Goal: Task Accomplishment & Management: Complete application form

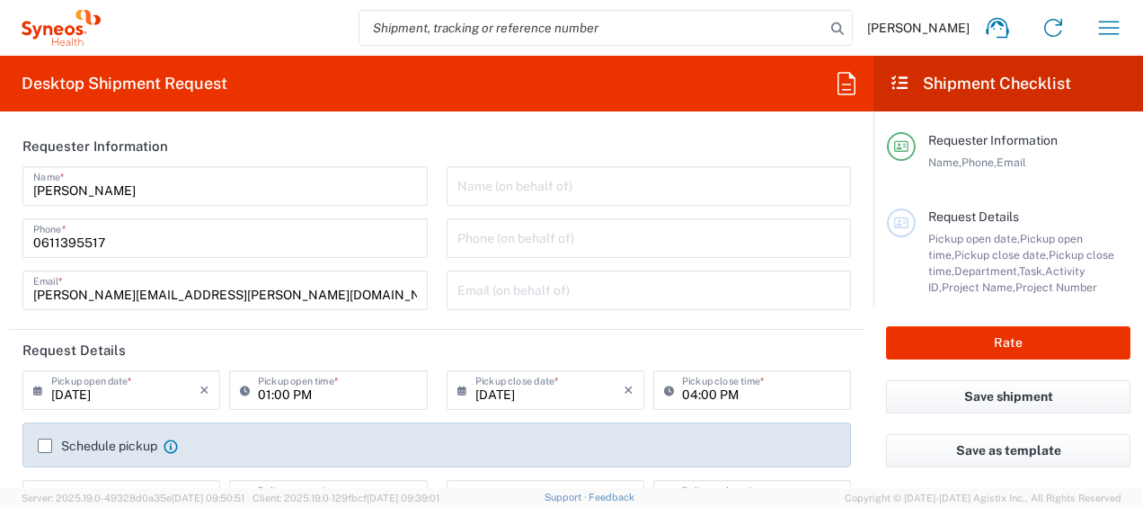
type input "Department"
type input "France"
type input "Syneos Health France SARL"
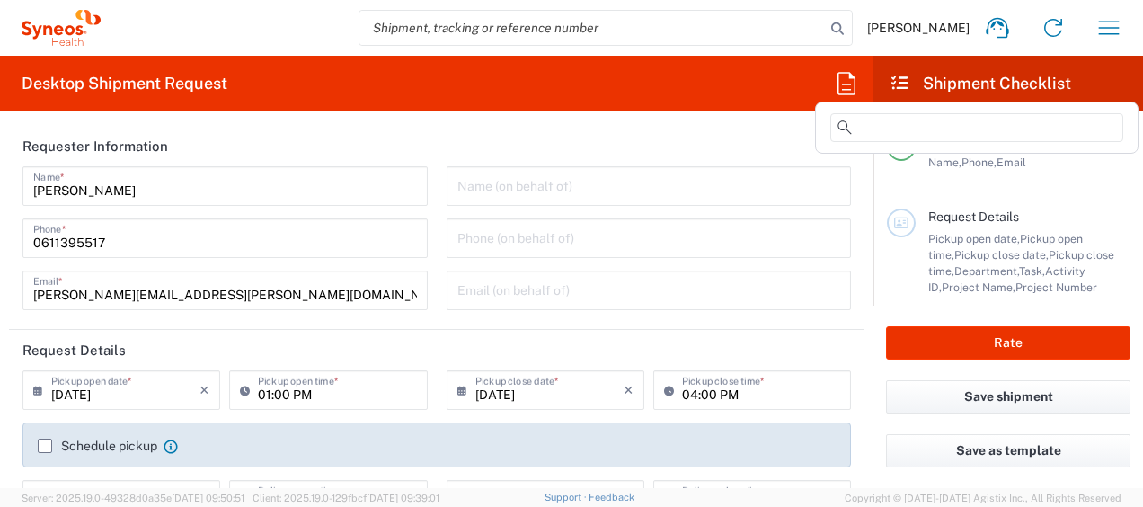
click at [855, 83] on icon at bounding box center [846, 83] width 29 height 29
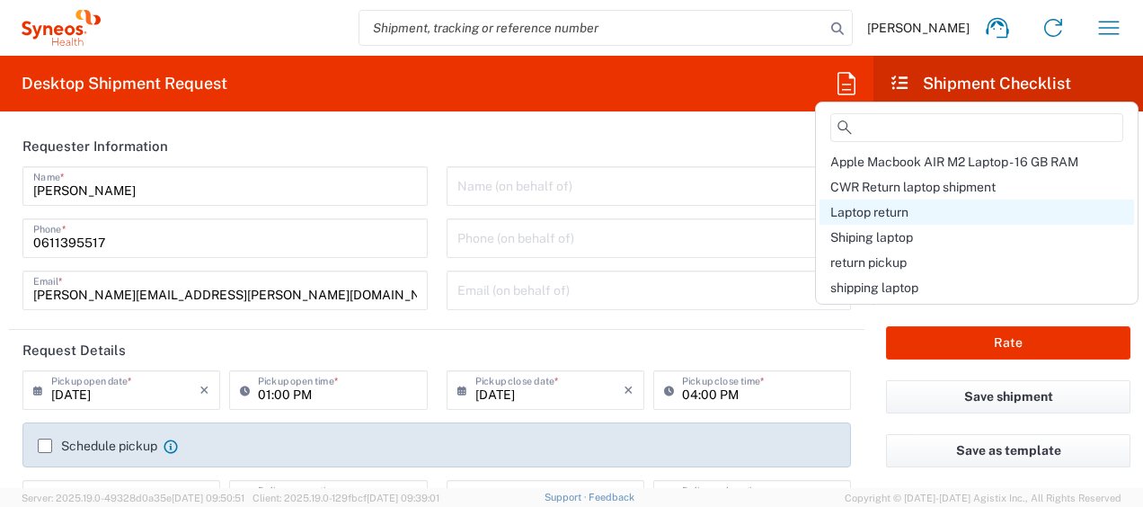
click at [888, 207] on span "Laptop return" at bounding box center [869, 212] width 78 height 14
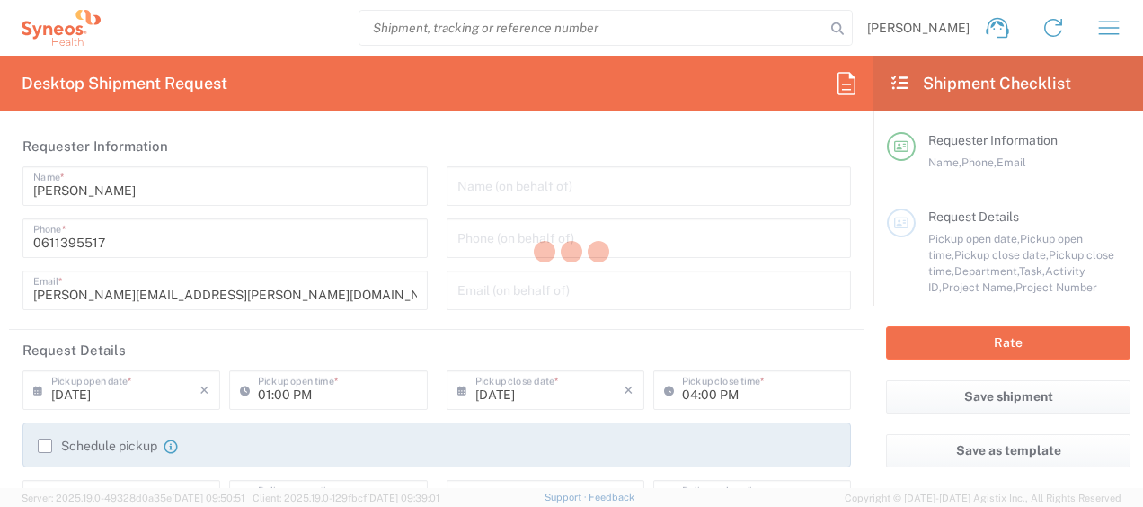
type input "Syneos Health France SARL"
type input "25 boulevard Romain Rolland"
type input "5th Floor"
type input "Paris"
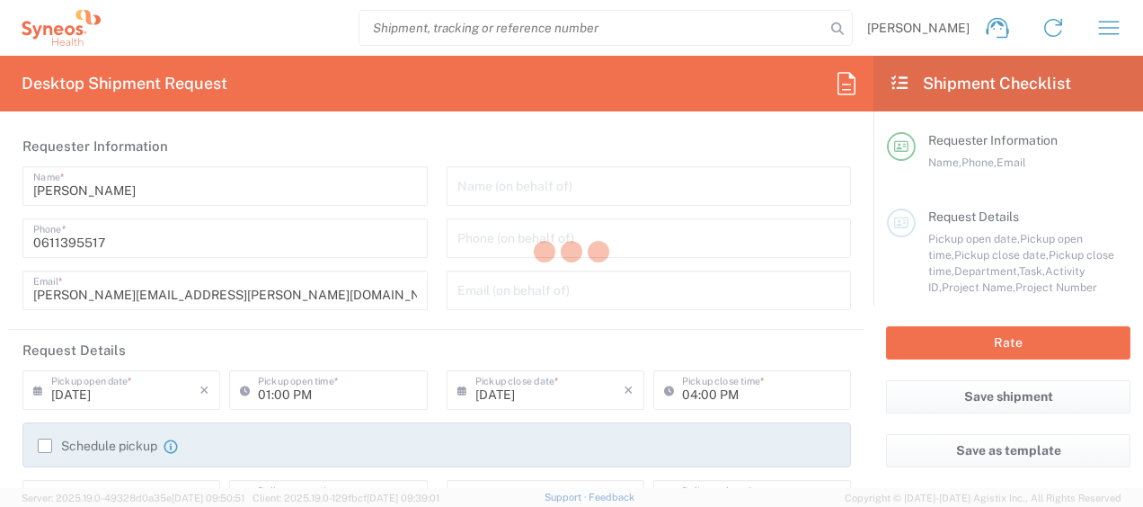
type input "France"
type input "75014"
type input "Javad Ghasemi"
type input "0611395517"
type input "javad.ghasemi@syneoshealth.com"
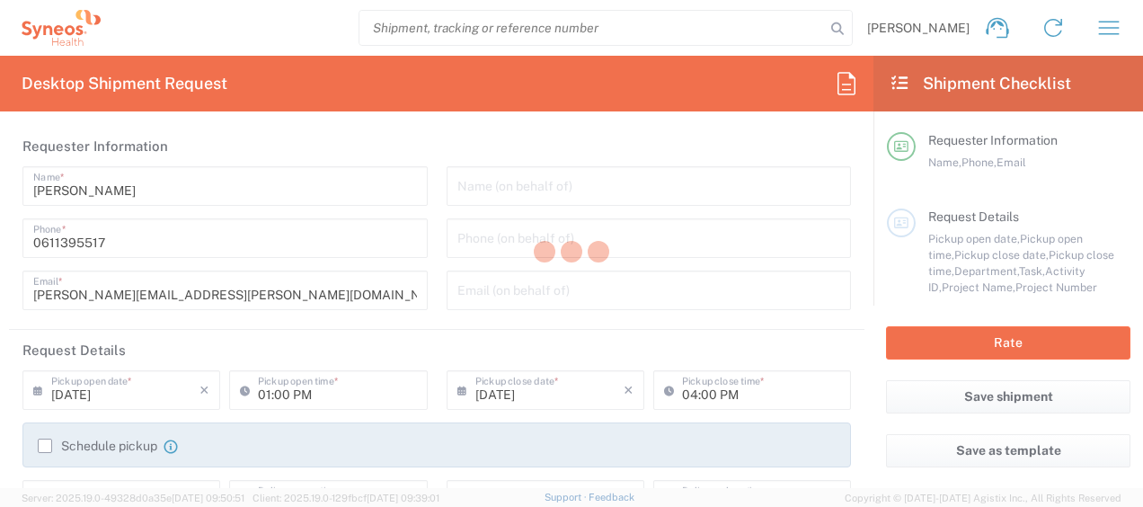
type textarea "javad.ghasemi@syneoshealth.com"
type input "4510"
type input "4510 DEPARTMENTAL EXPENSE"
type input "Large Box"
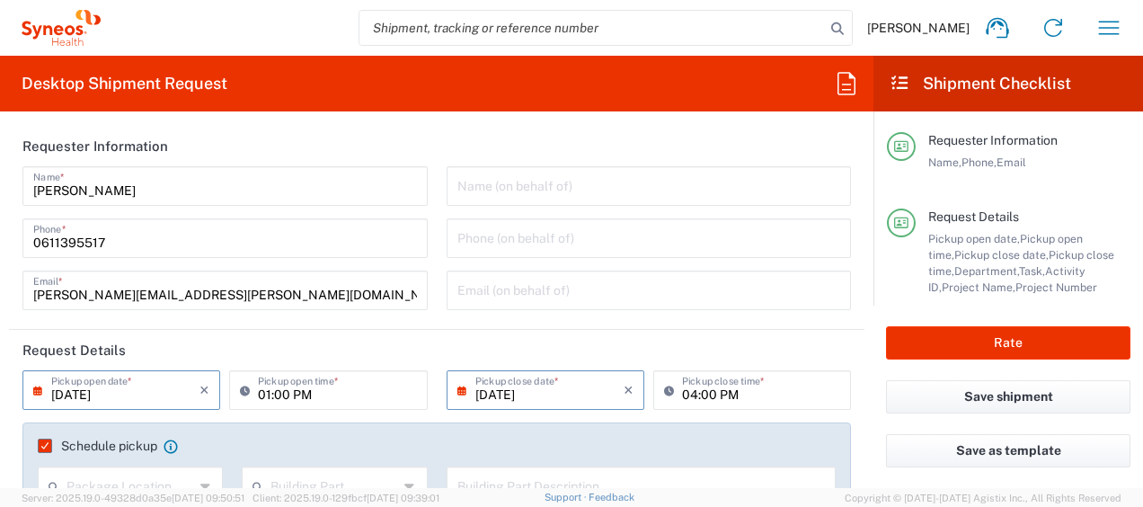
click at [75, 394] on input "09/18/2025" at bounding box center [125, 388] width 148 height 31
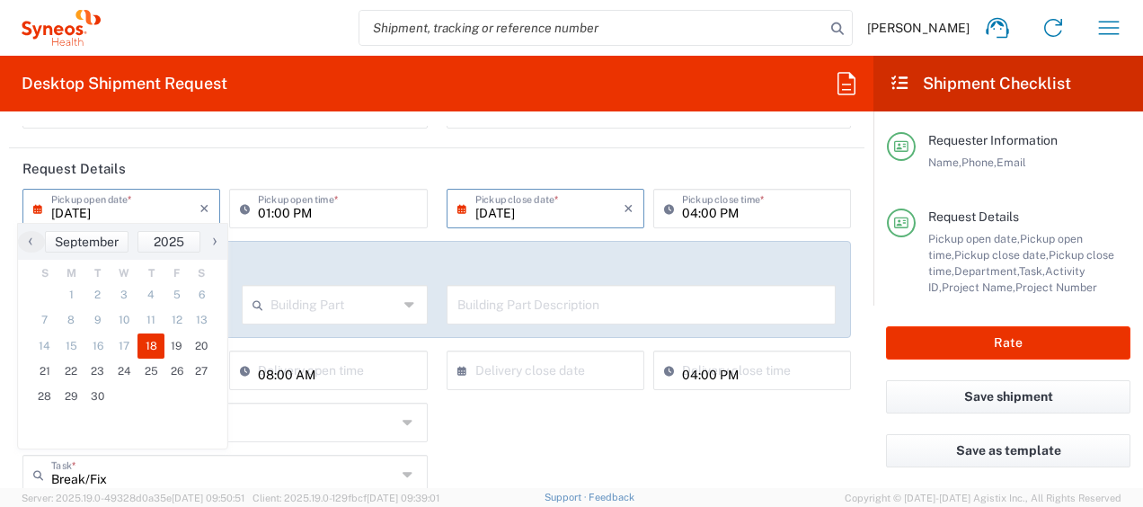
scroll to position [182, 0]
click at [75, 373] on span "22" at bounding box center [71, 370] width 27 height 25
type input "09/22/2025"
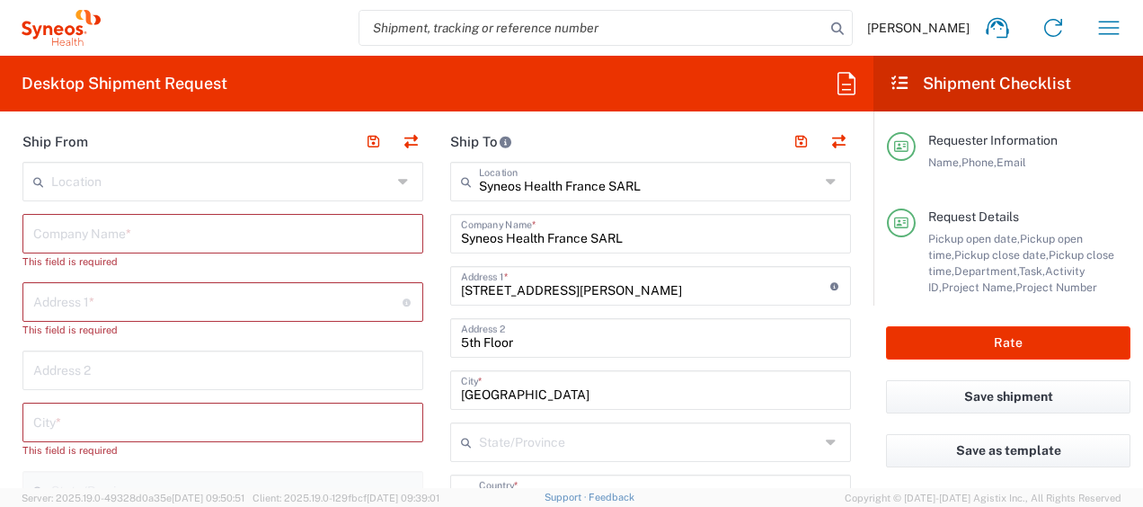
scroll to position [866, 0]
click at [100, 236] on input "text" at bounding box center [222, 230] width 379 height 31
paste input "4 Impasse de la Broutière"
type input "4 Impasse de la Broutière"
click at [157, 305] on input "text" at bounding box center [217, 298] width 369 height 31
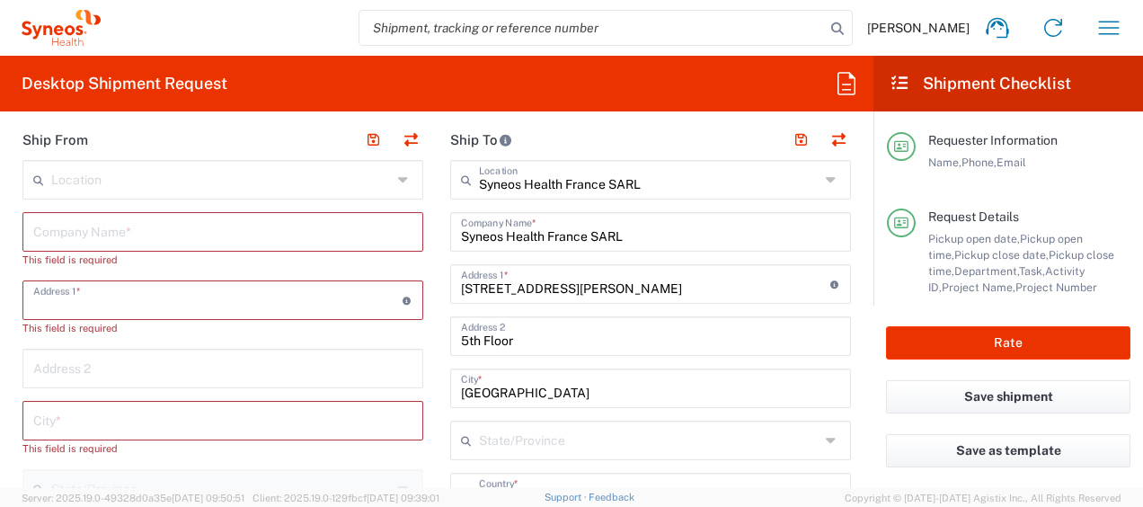
paste input "4 Impasse de la Broutière"
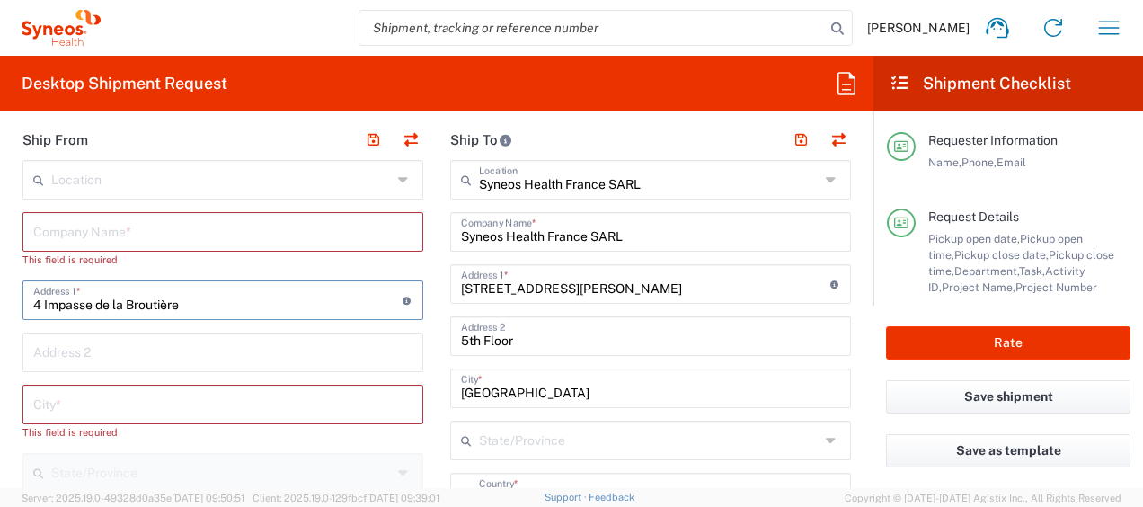
type input "4 Impasse de la Broutière"
click at [106, 398] on input "text" at bounding box center [222, 402] width 379 height 31
paste input "Ceaucé"
type input "Ceaucé"
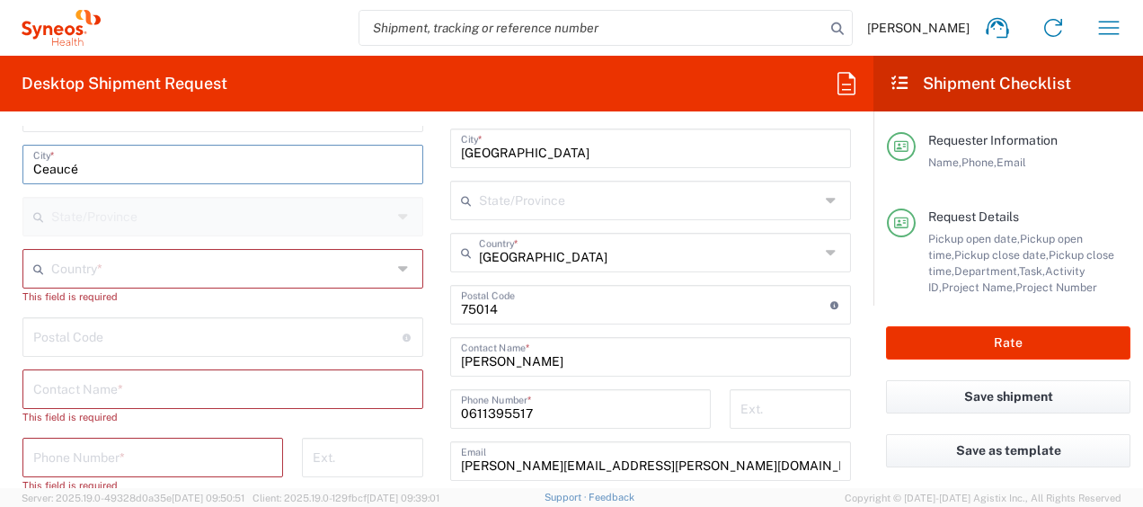
scroll to position [1107, 0]
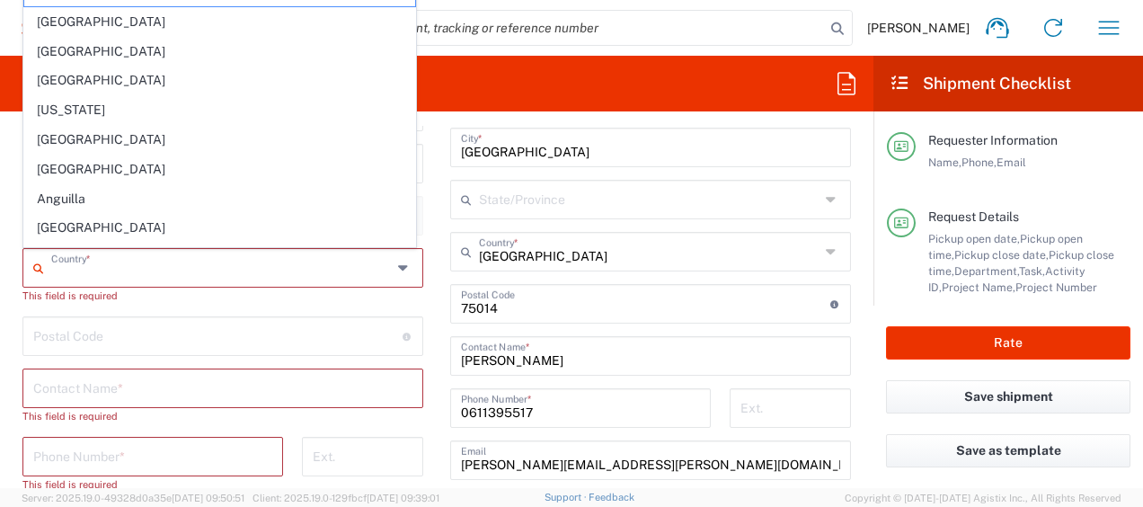
click at [111, 266] on input "text" at bounding box center [221, 266] width 340 height 31
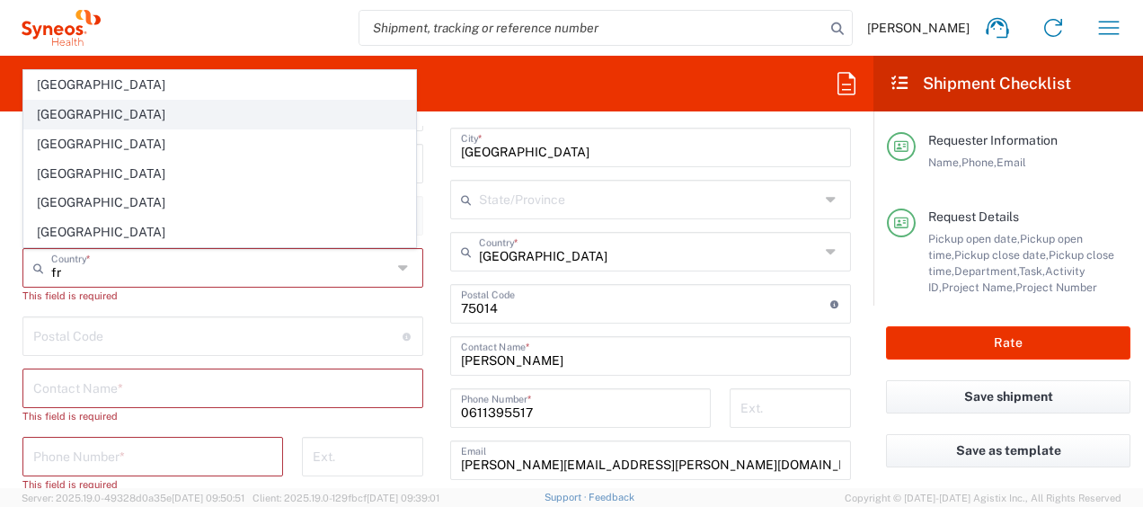
click at [65, 120] on span "France" at bounding box center [219, 115] width 391 height 28
type input "France"
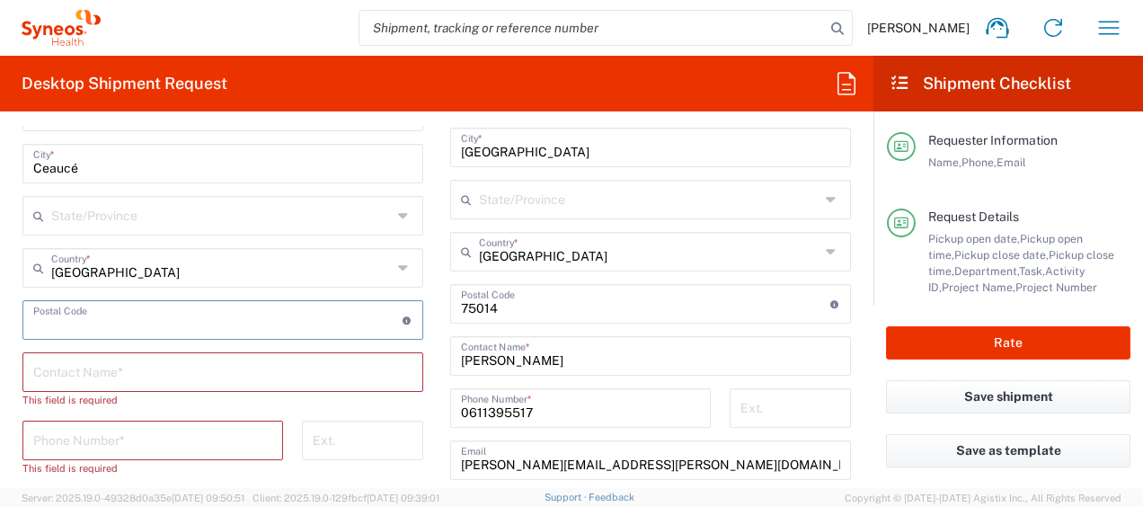
click at [112, 310] on input "undefined" at bounding box center [217, 318] width 369 height 31
paste input "61330"
type input "61330"
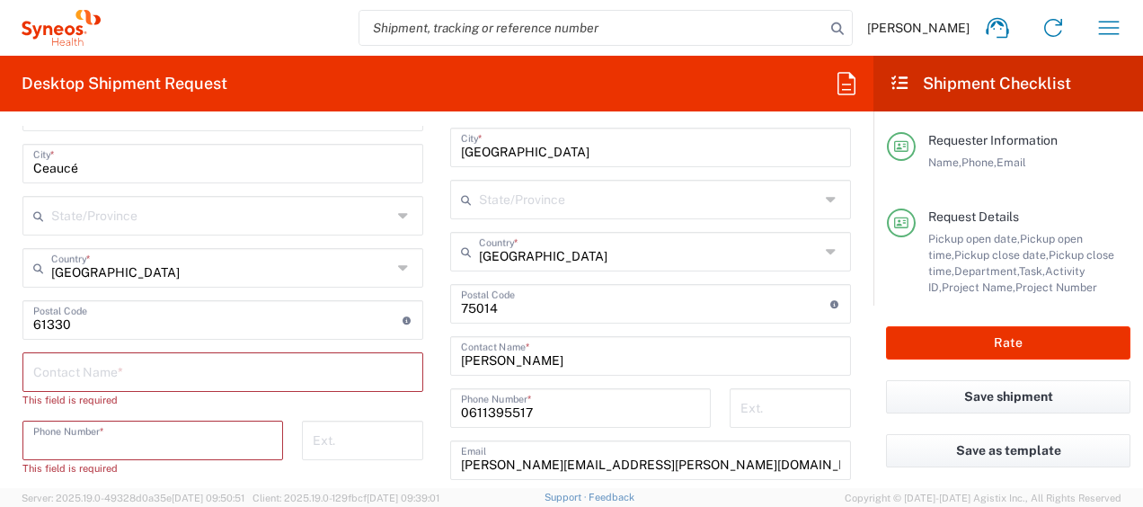
click at [57, 442] on input "tel" at bounding box center [152, 438] width 239 height 31
paste input "+33 977 895 773"
type input "+33 977 895 773"
click at [107, 361] on input "text" at bounding box center [222, 370] width 379 height 31
paste input "Beukes, Andre"
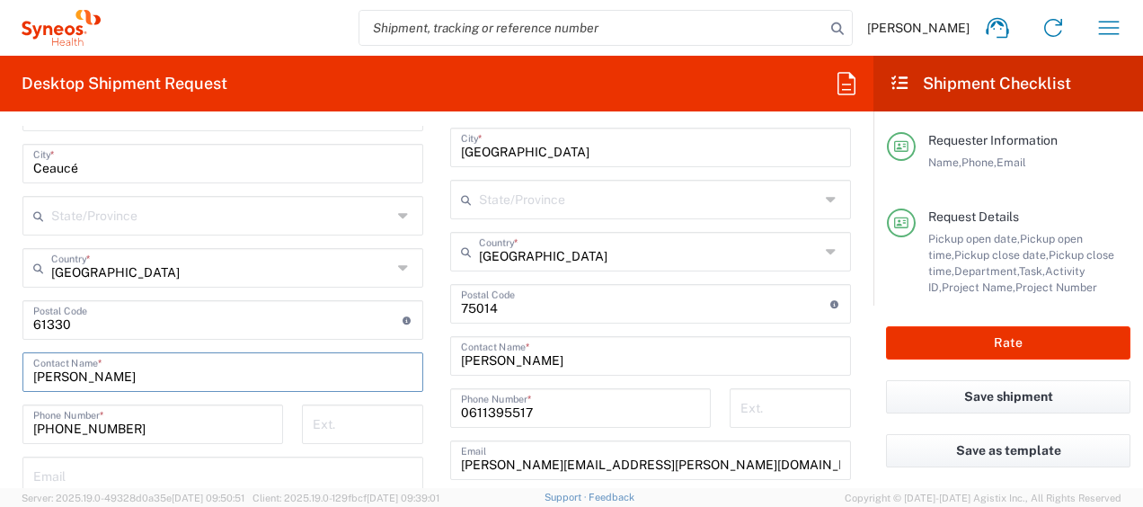
drag, startPoint x: 83, startPoint y: 379, endPoint x: 31, endPoint y: 379, distance: 51.2
click at [31, 379] on div "Beukes, Andre Contact Name *" at bounding box center [222, 372] width 401 height 40
click at [111, 371] on input "Andre" at bounding box center [222, 370] width 379 height 31
paste input "Beukes,"
drag, startPoint x: 123, startPoint y: 376, endPoint x: 21, endPoint y: 378, distance: 102.4
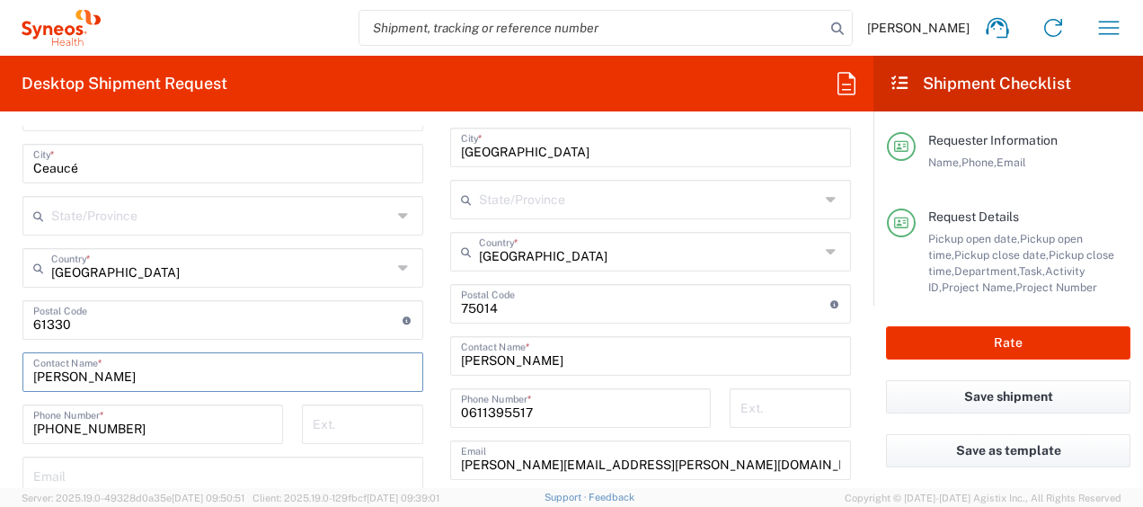
click at [21, 378] on main "Location Addison Whitney LLC-Morrisvile NC US Barcelona-Syneos Health BioSector…" at bounding box center [223, 330] width 428 height 823
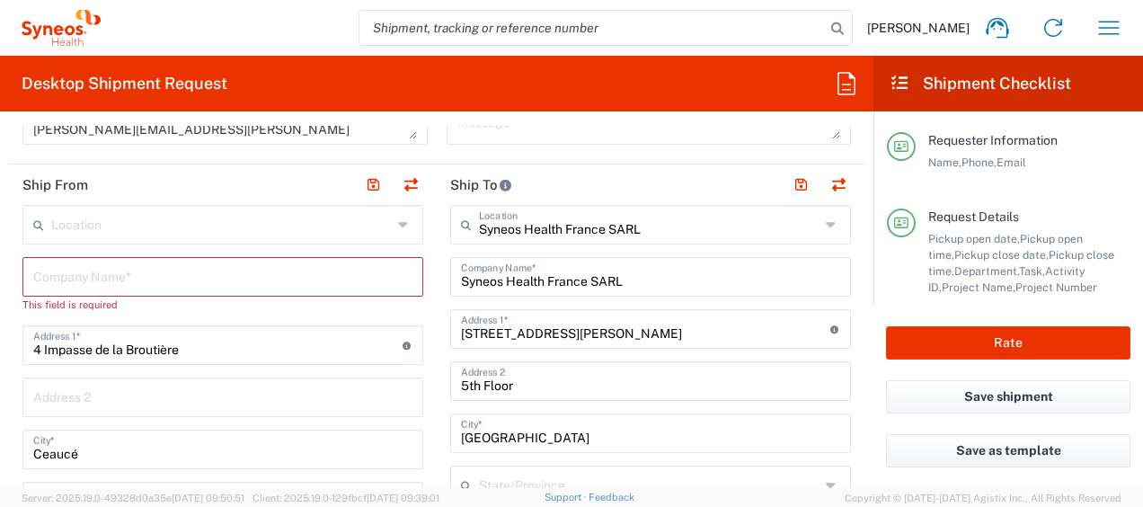
scroll to position [819, 0]
type input "Andre Beukes"
click at [85, 278] on input "text" at bounding box center [222, 276] width 379 height 31
paste input "Andre Beukes"
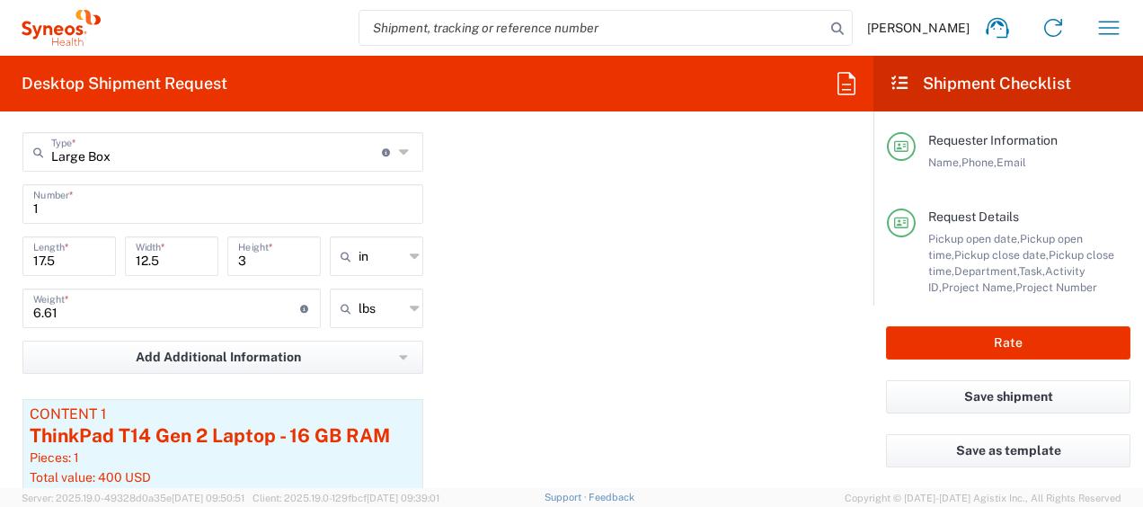
scroll to position [1897, 0]
type input "Andre Beukes"
click at [393, 259] on input "text" at bounding box center [380, 255] width 45 height 29
click at [389, 321] on span "cm" at bounding box center [370, 324] width 88 height 28
type input "44.45"
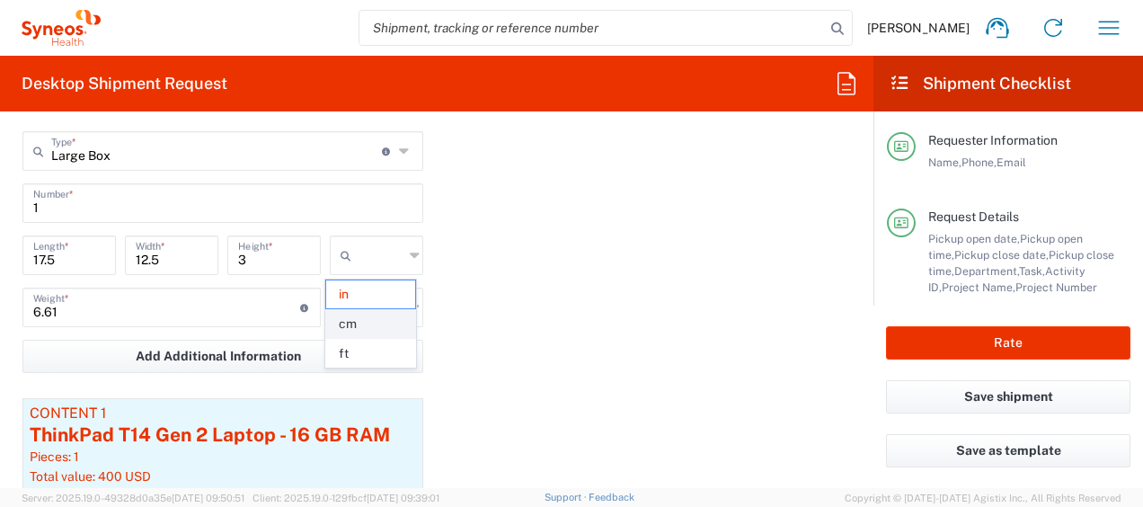
type input "31.75"
type input "7.62"
type input "cm"
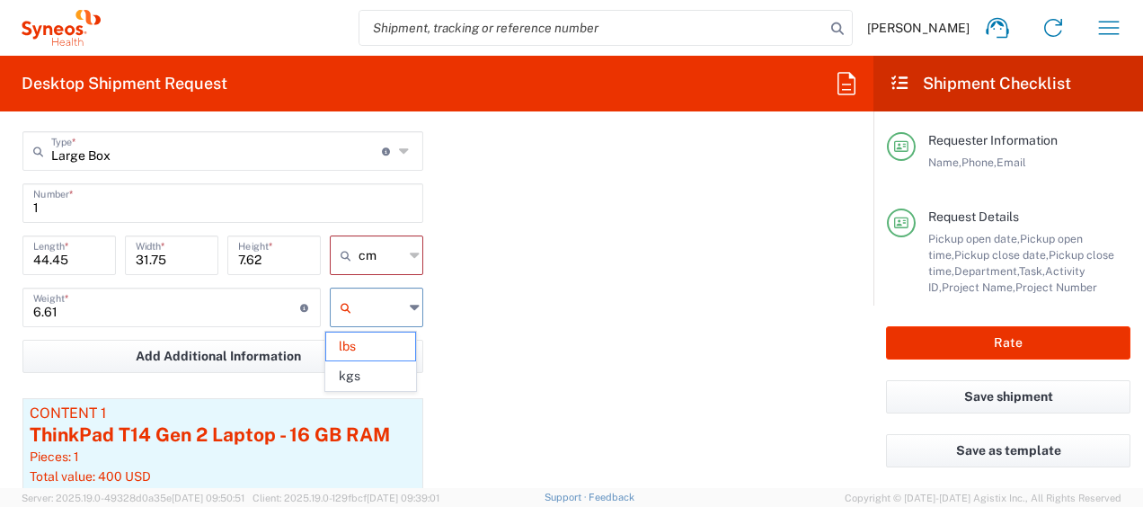
click at [388, 314] on input "text" at bounding box center [380, 307] width 45 height 29
click at [384, 383] on span "kgs" at bounding box center [370, 376] width 88 height 28
type input "3"
type input "kgs"
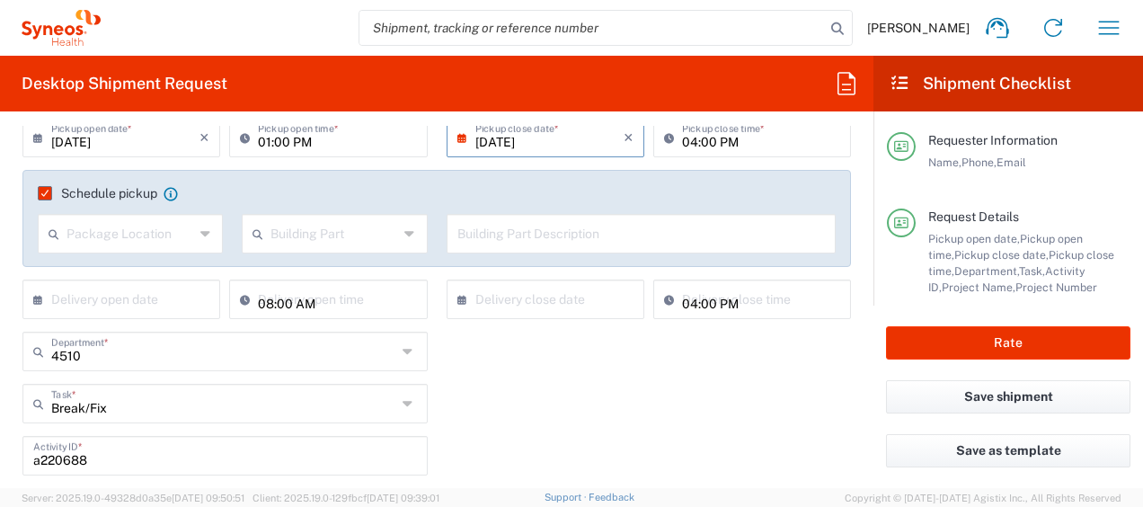
scroll to position [0, 0]
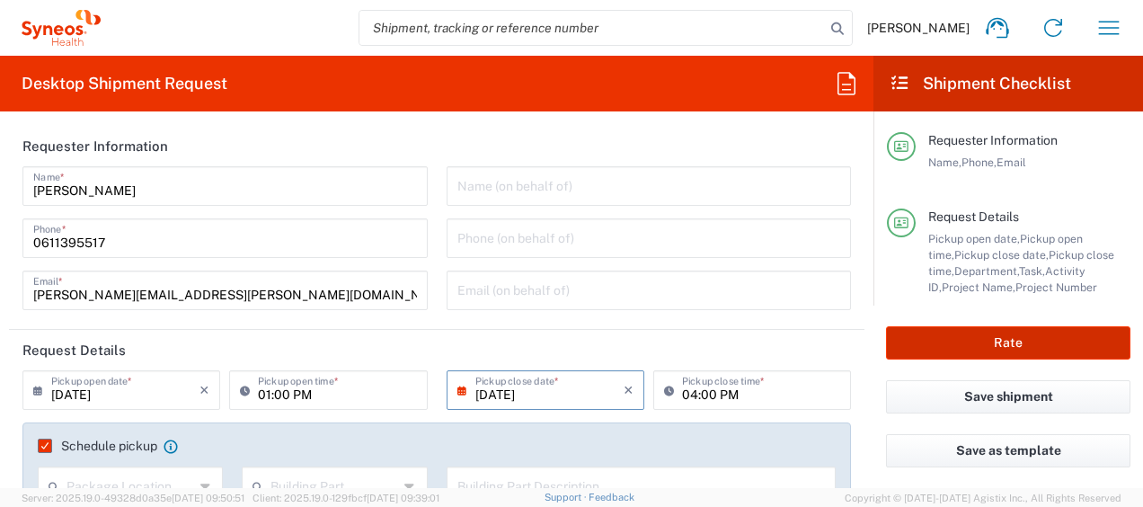
click at [1002, 330] on button "Rate" at bounding box center [1008, 342] width 244 height 33
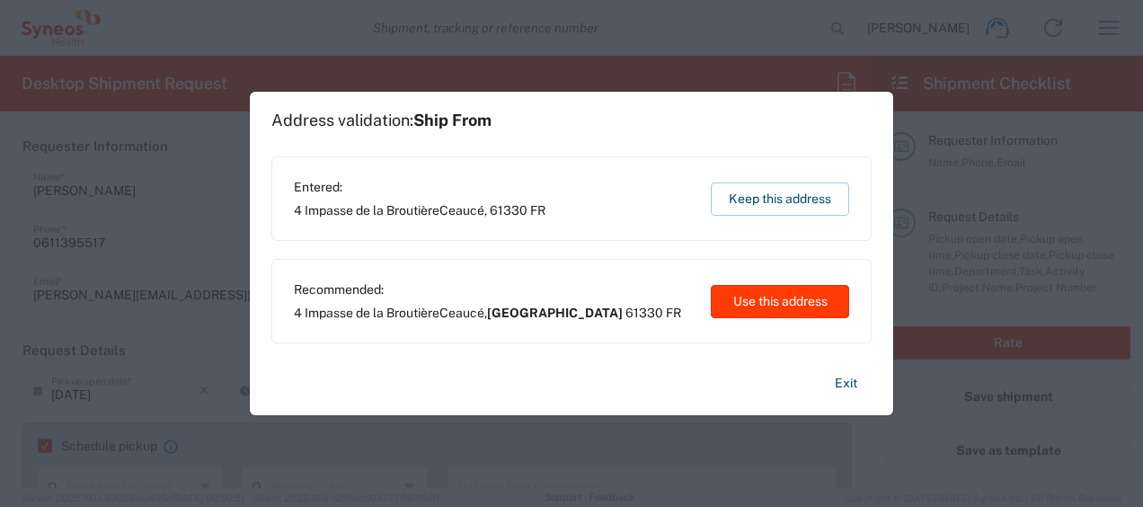
click at [782, 296] on button "Use this address" at bounding box center [780, 301] width 138 height 33
type input "Normandie"
type input "France"
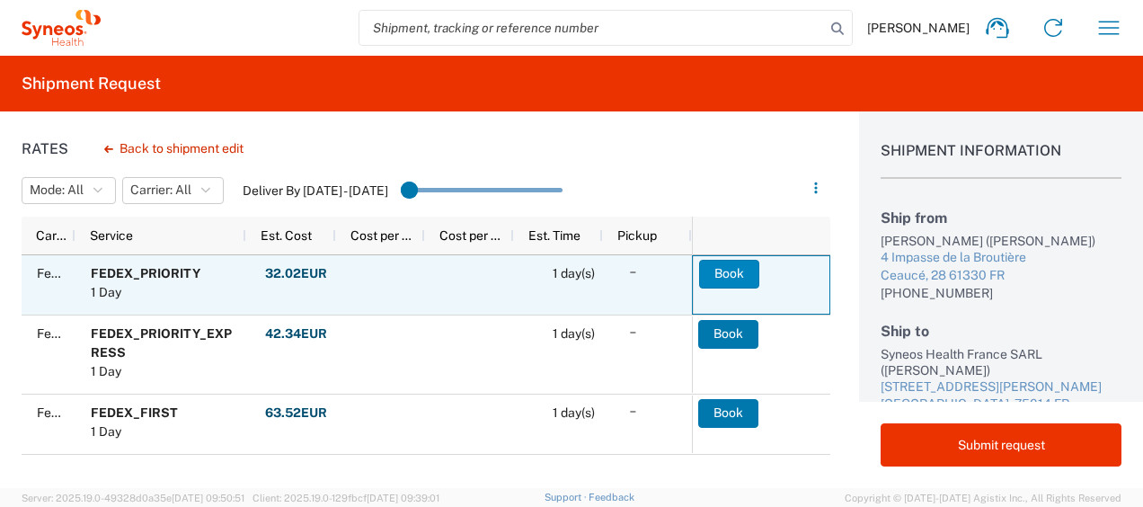
click at [713, 269] on button "Book" at bounding box center [729, 274] width 60 height 29
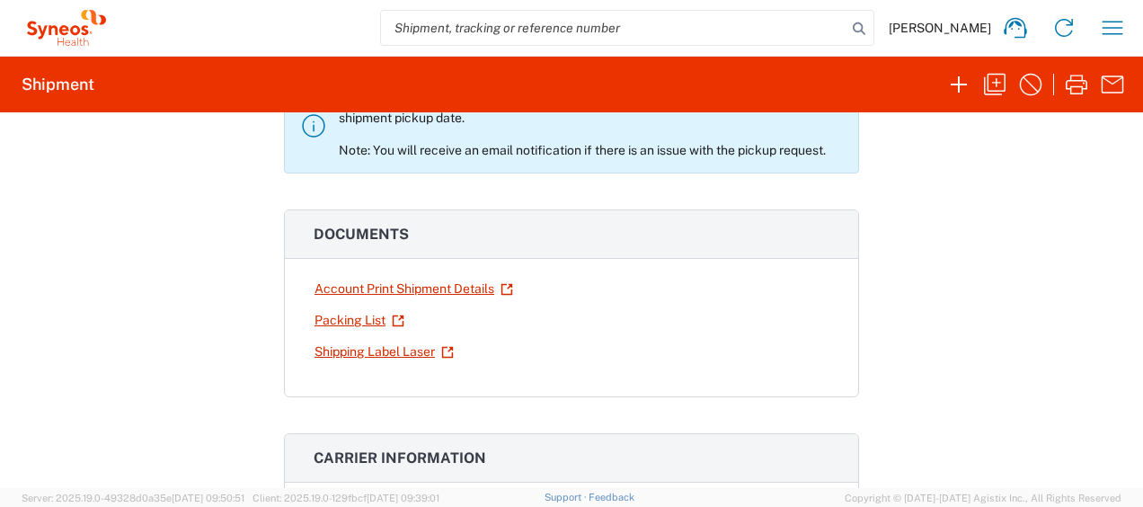
scroll to position [156, 0]
click at [419, 353] on link "Shipping Label Laser" at bounding box center [384, 350] width 141 height 31
